Goal: Task Accomplishment & Management: Manage account settings

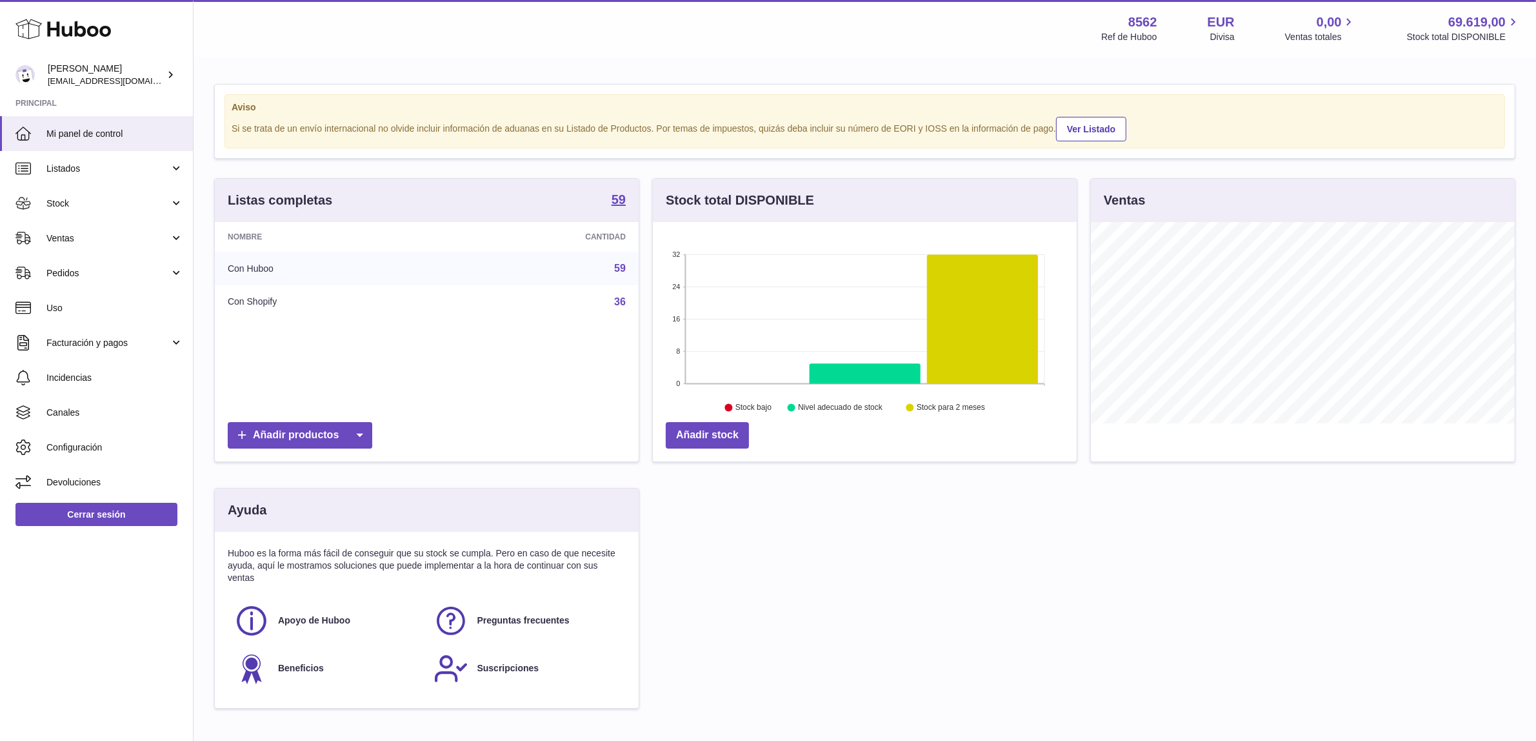
scroll to position [201, 424]
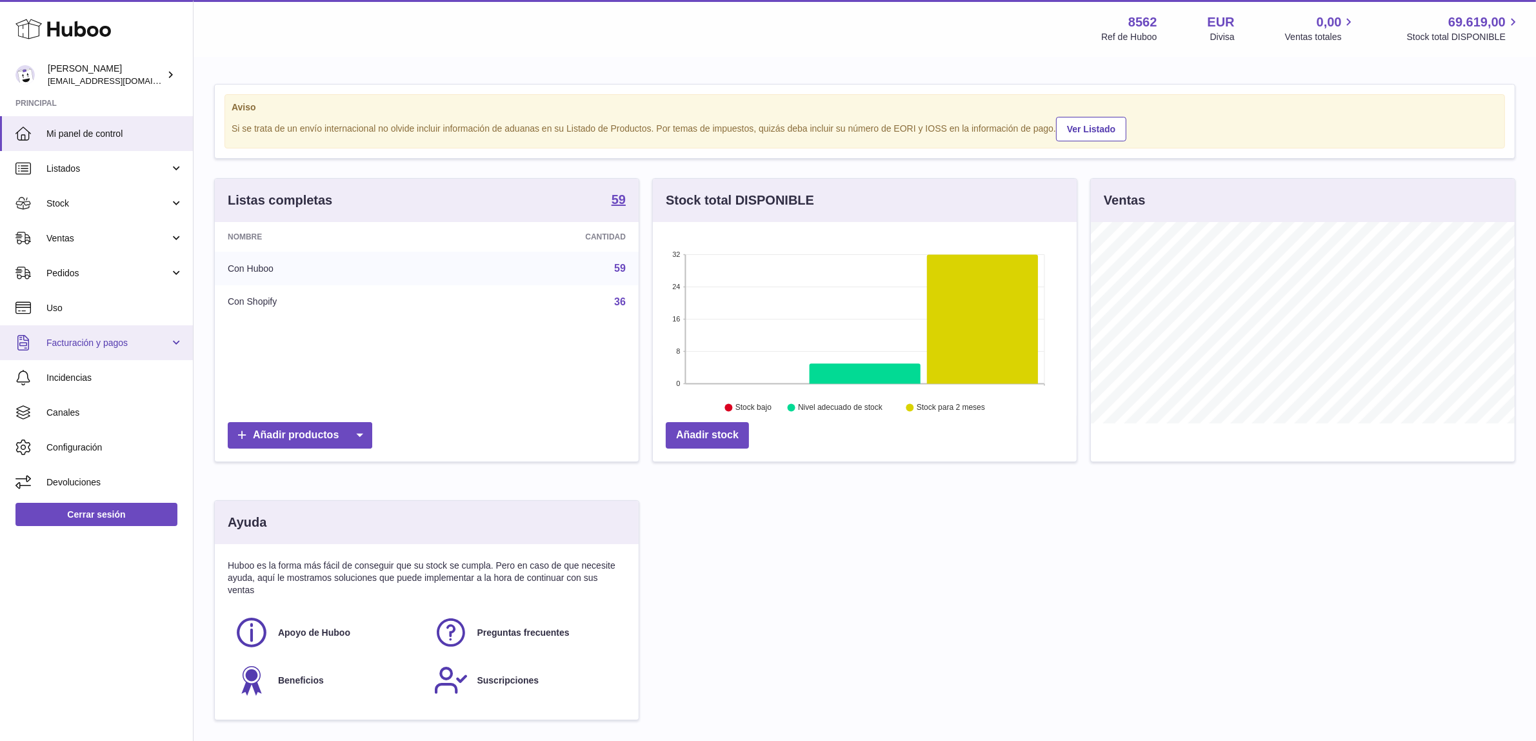
click at [120, 337] on span "Facturación y pagos" at bounding box center [107, 343] width 123 height 12
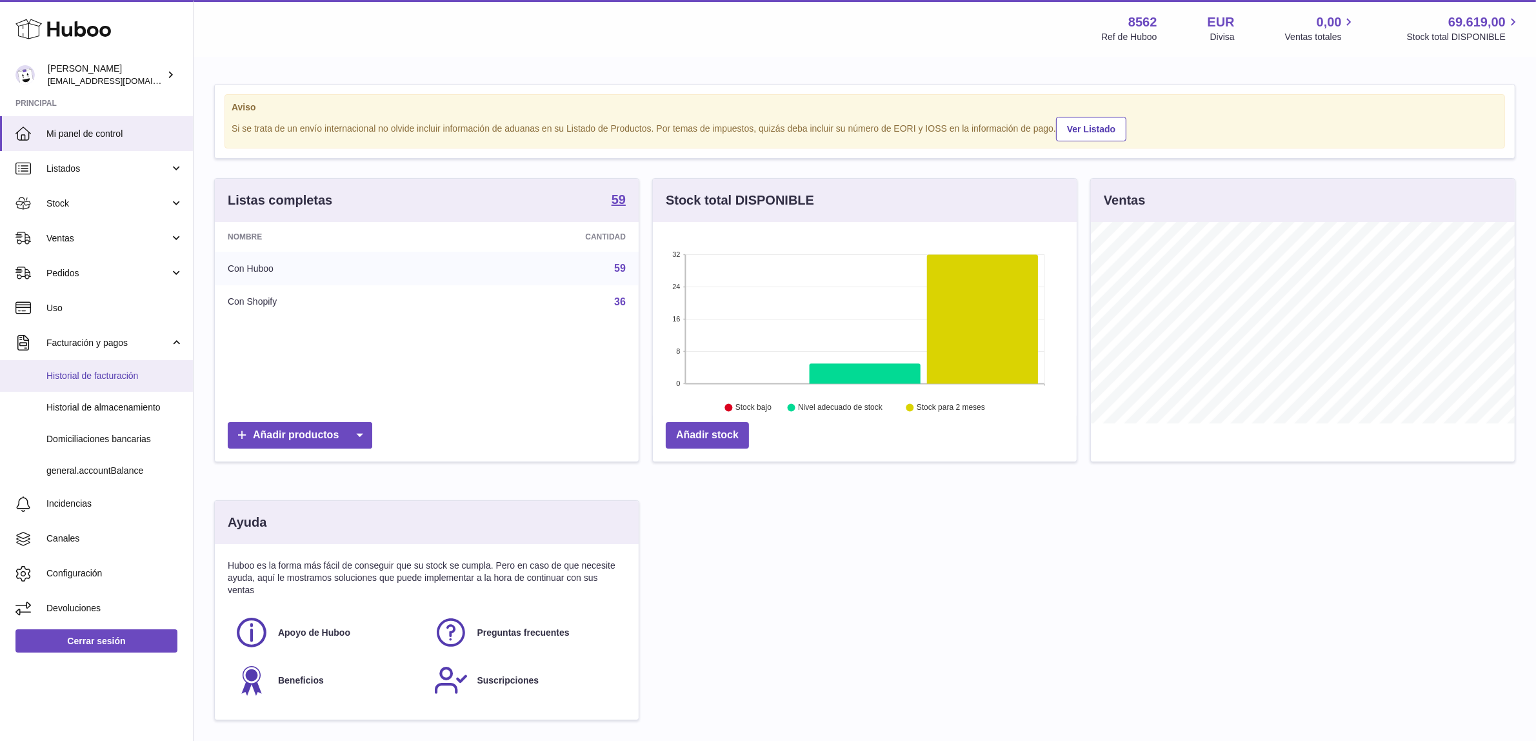
click at [117, 373] on span "Historial de facturación" at bounding box center [114, 376] width 137 height 12
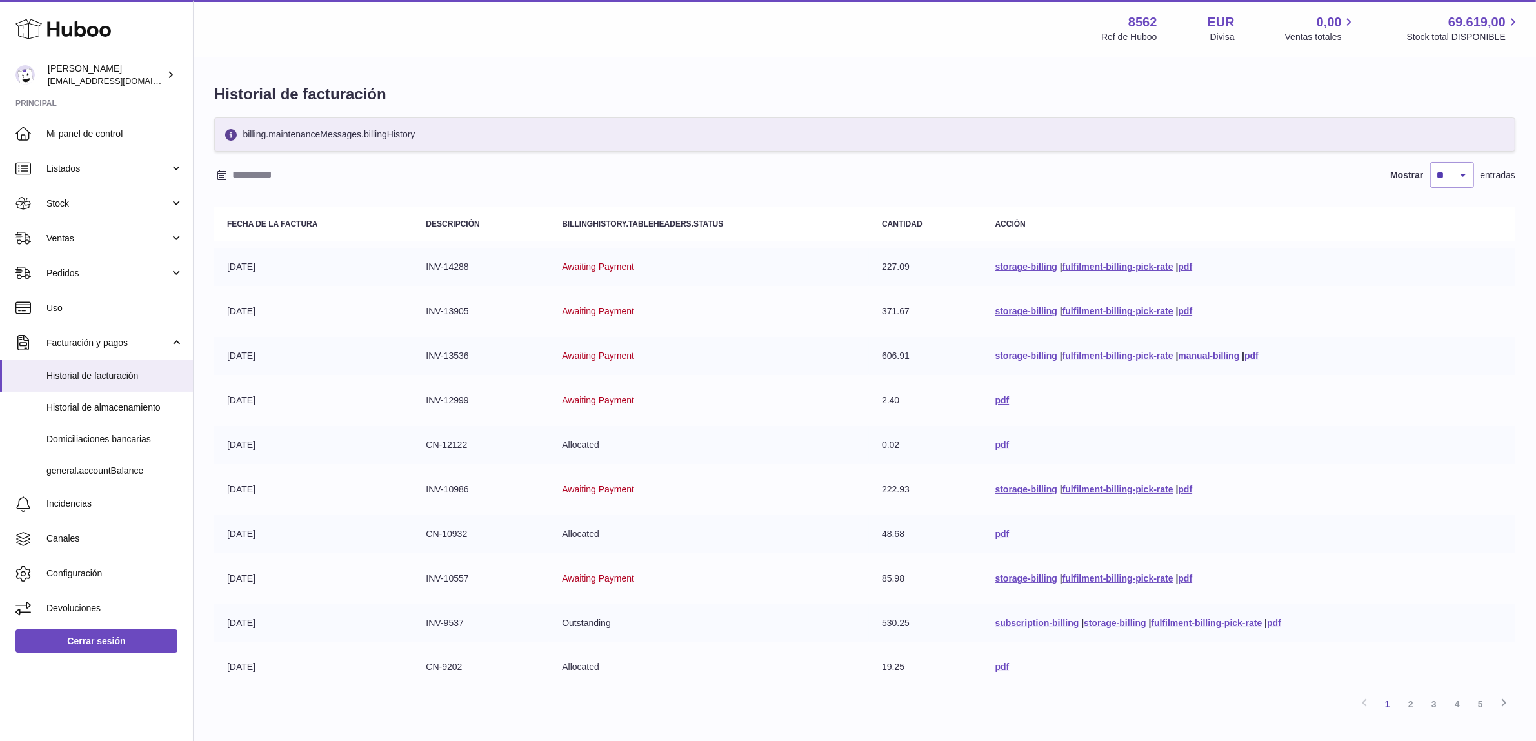
click at [995, 355] on link "storage-billing" at bounding box center [1026, 355] width 62 height 10
